Goal: Transaction & Acquisition: Book appointment/travel/reservation

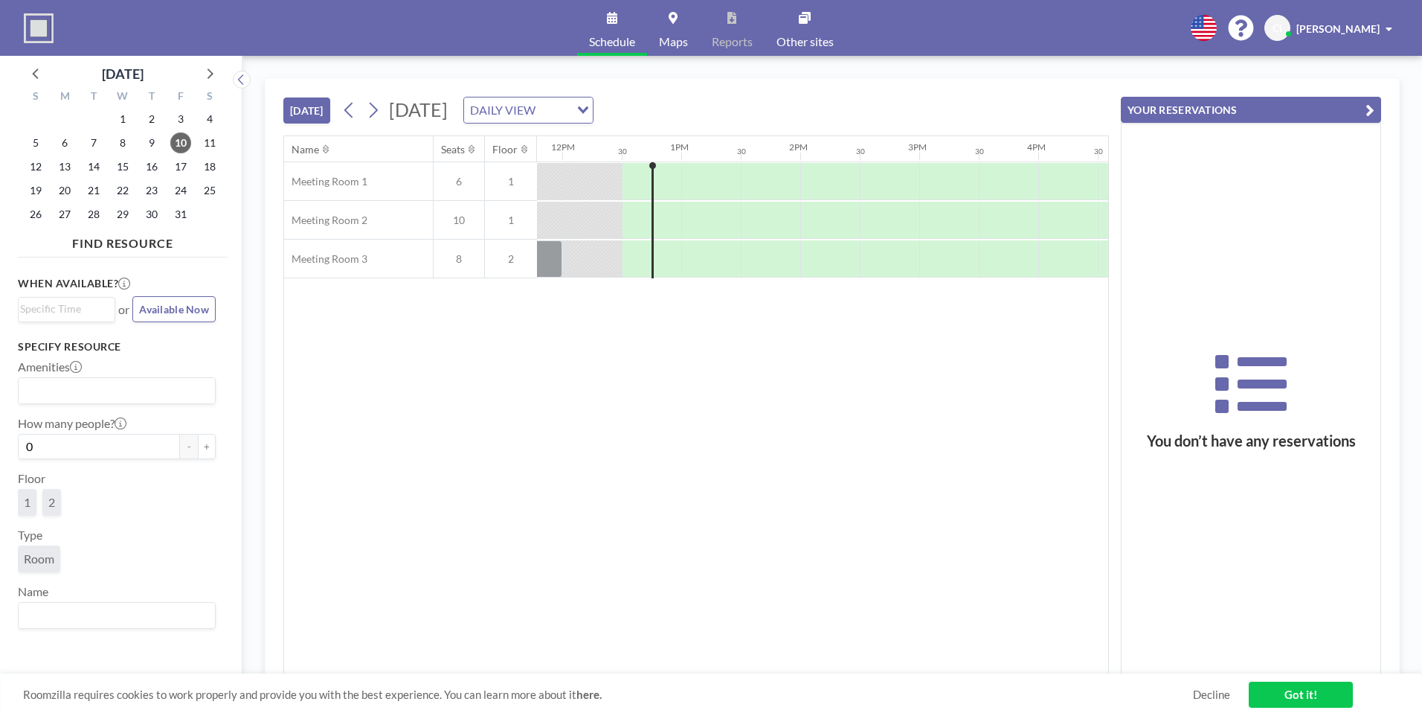
scroll to position [0, 1428]
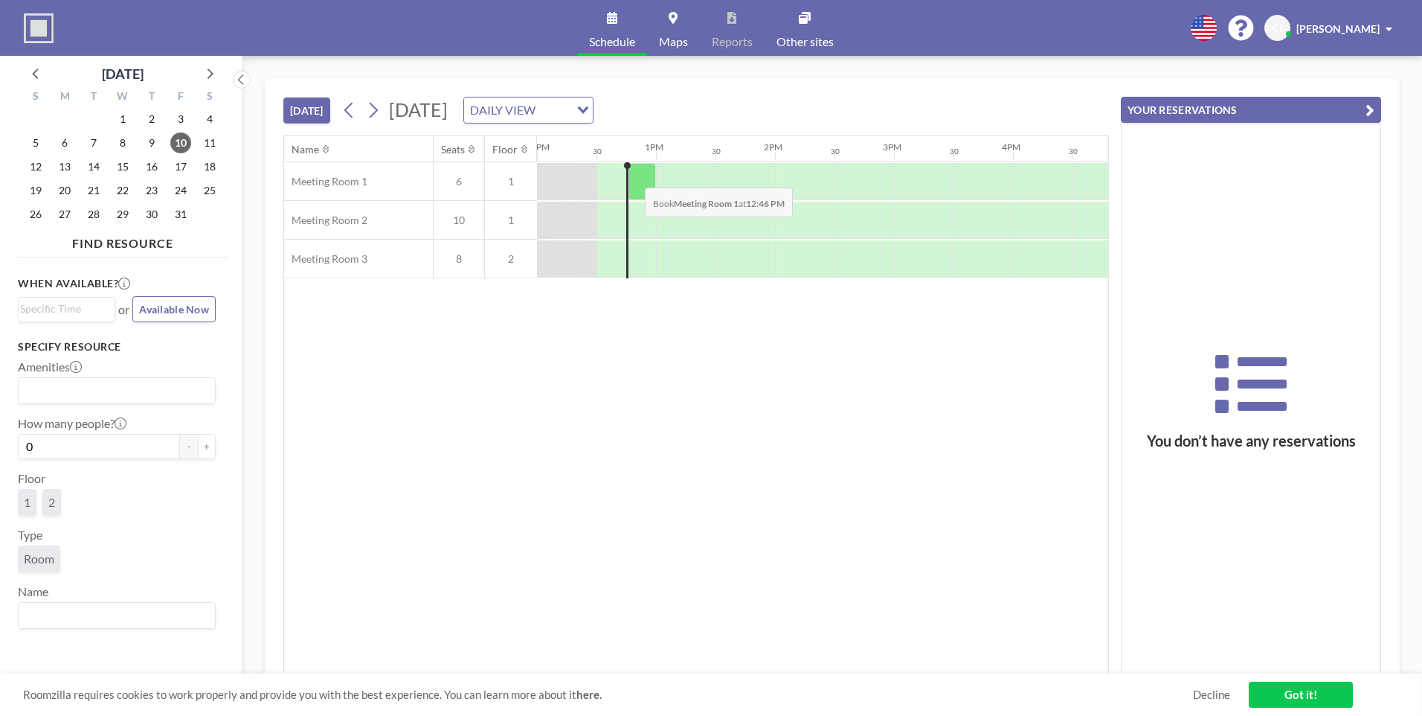
click at [633, 176] on div at bounding box center [643, 181] width 28 height 37
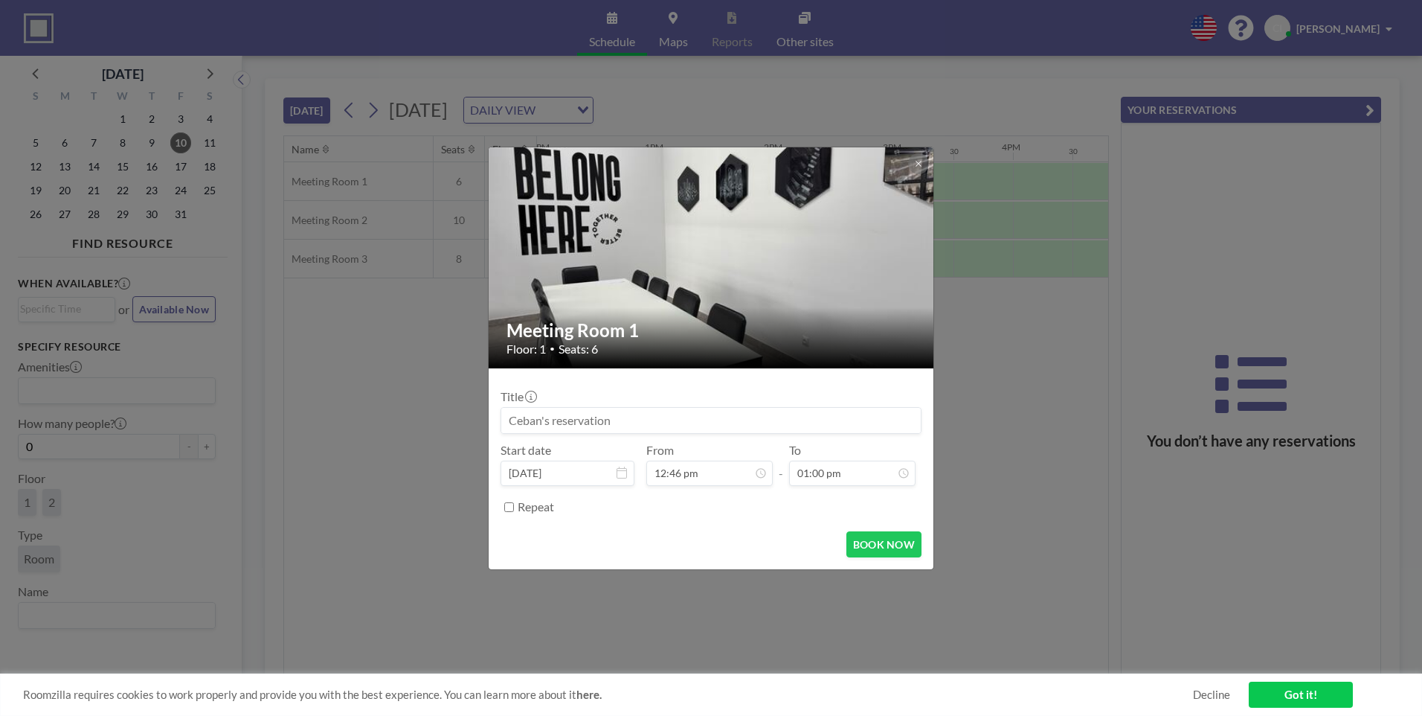
scroll to position [688, 0]
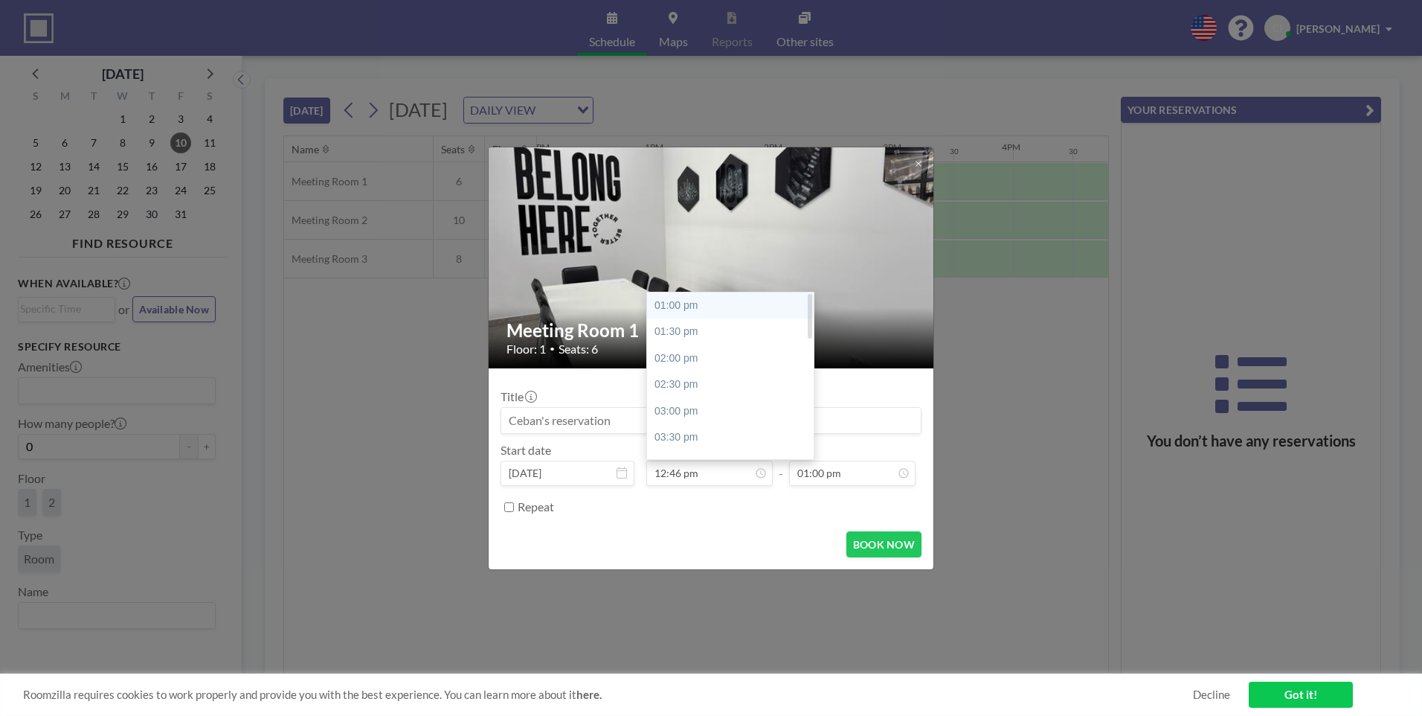
click at [681, 307] on div "01:00 pm" at bounding box center [734, 305] width 174 height 27
type input "01:00 pm"
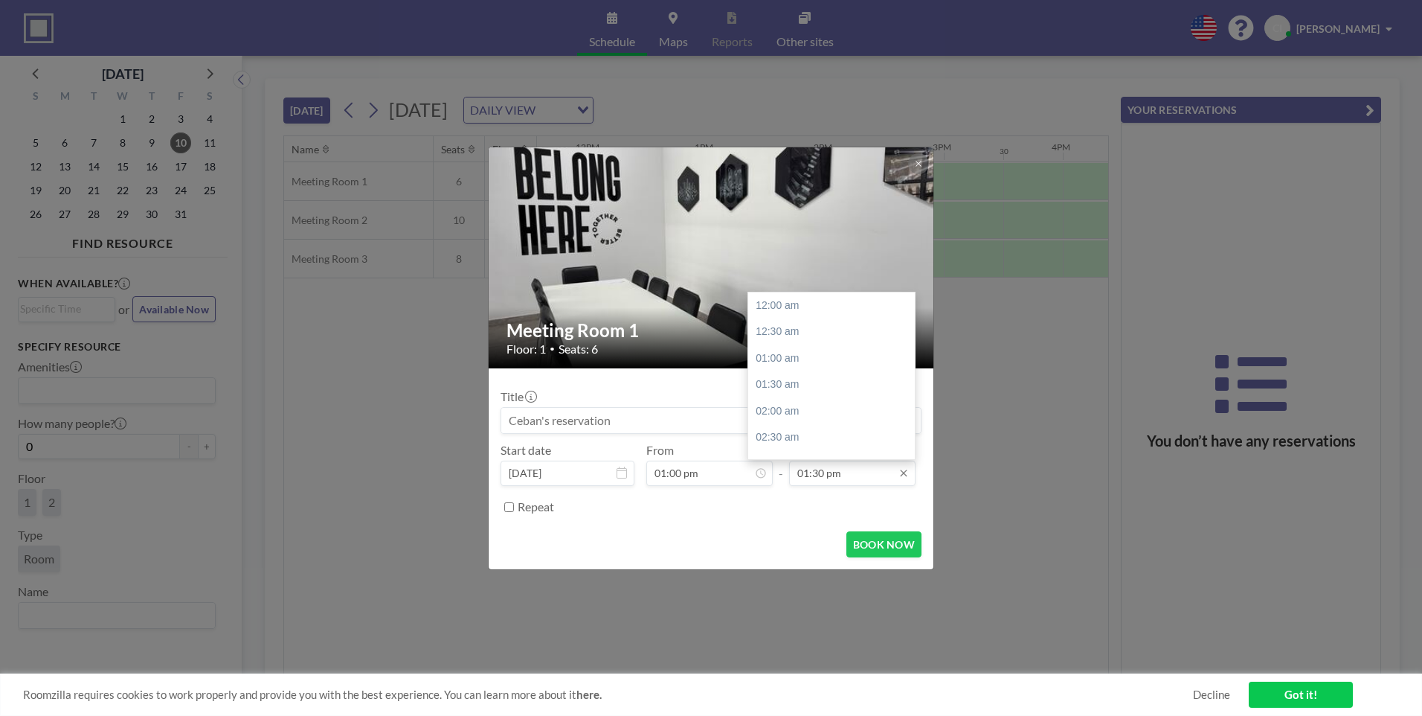
scroll to position [0, 1488]
click at [830, 473] on input "01:30 pm" at bounding box center [852, 473] width 126 height 25
click at [790, 386] on div "06:00 pm" at bounding box center [835, 395] width 174 height 27
type input "06:00 pm"
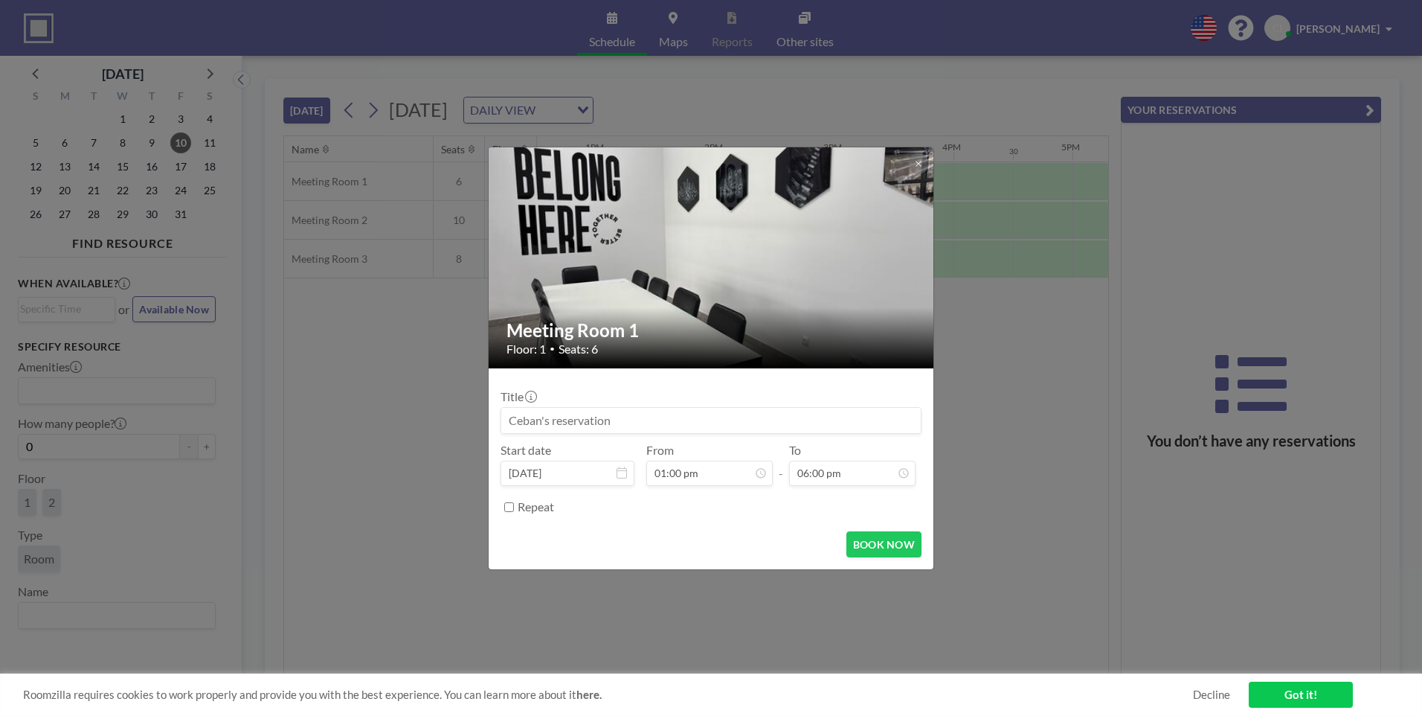
scroll to position [953, 0]
click at [882, 547] on button "BOOK NOW" at bounding box center [884, 544] width 75 height 26
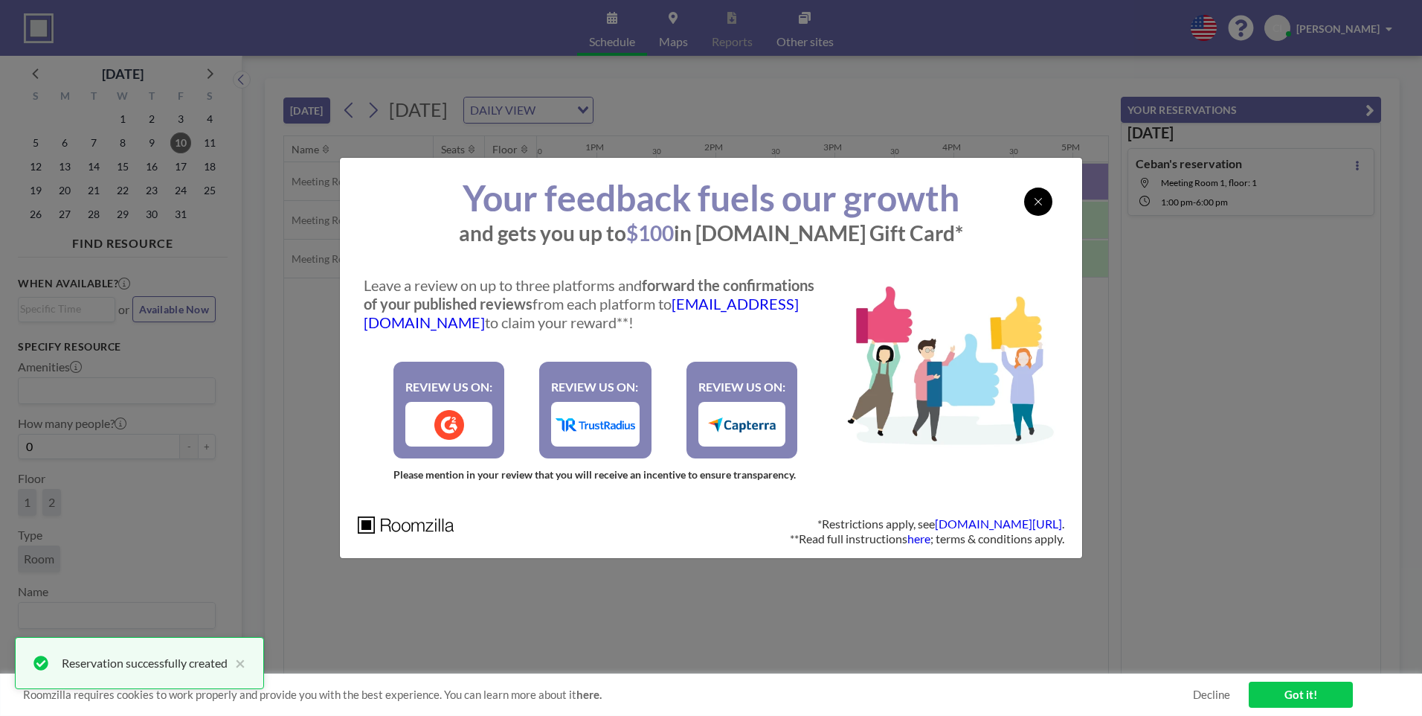
click at [1042, 215] on div at bounding box center [1038, 201] width 28 height 28
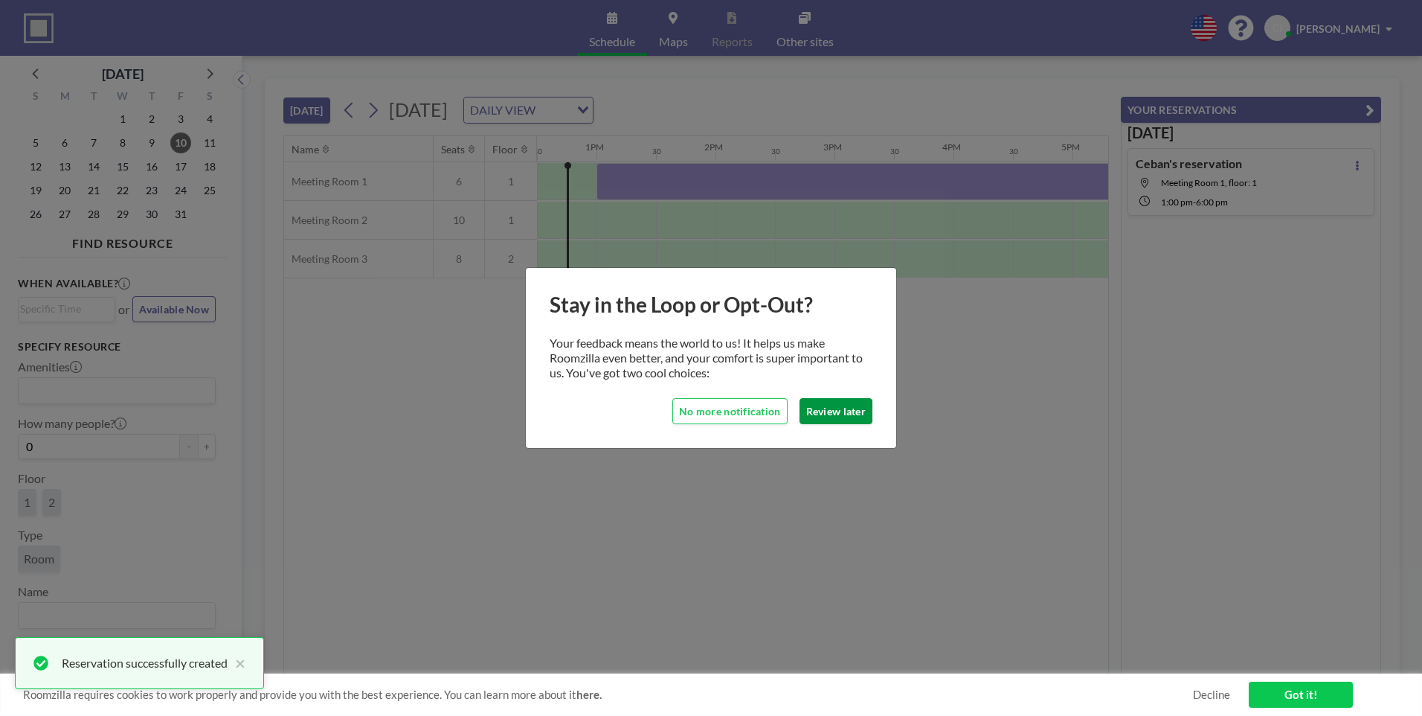
click at [826, 413] on button "Review later" at bounding box center [836, 411] width 73 height 26
